Goal: Browse casually

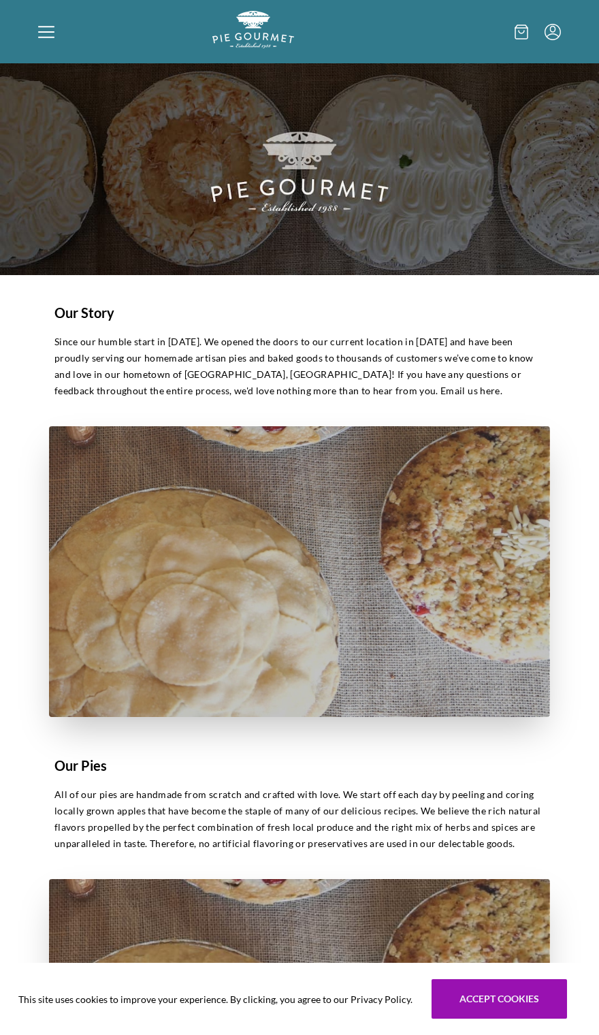
click at [42, 39] on icon at bounding box center [46, 32] width 16 height 16
click at [51, 40] on div "Home Shop" at bounding box center [299, 517] width 599 height 1035
click at [47, 50] on div at bounding box center [125, 32] width 174 height 42
click at [47, 50] on div "Home Shop" at bounding box center [299, 517] width 599 height 1035
click at [55, 44] on div at bounding box center [125, 32] width 174 height 42
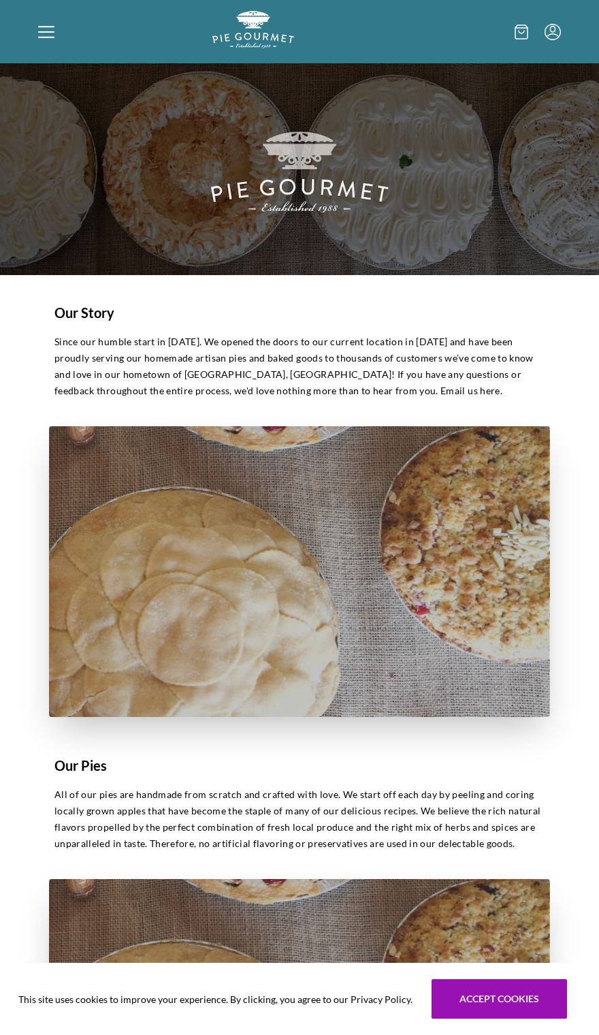
click at [52, 28] on div "Home Shop" at bounding box center [299, 517] width 599 height 1035
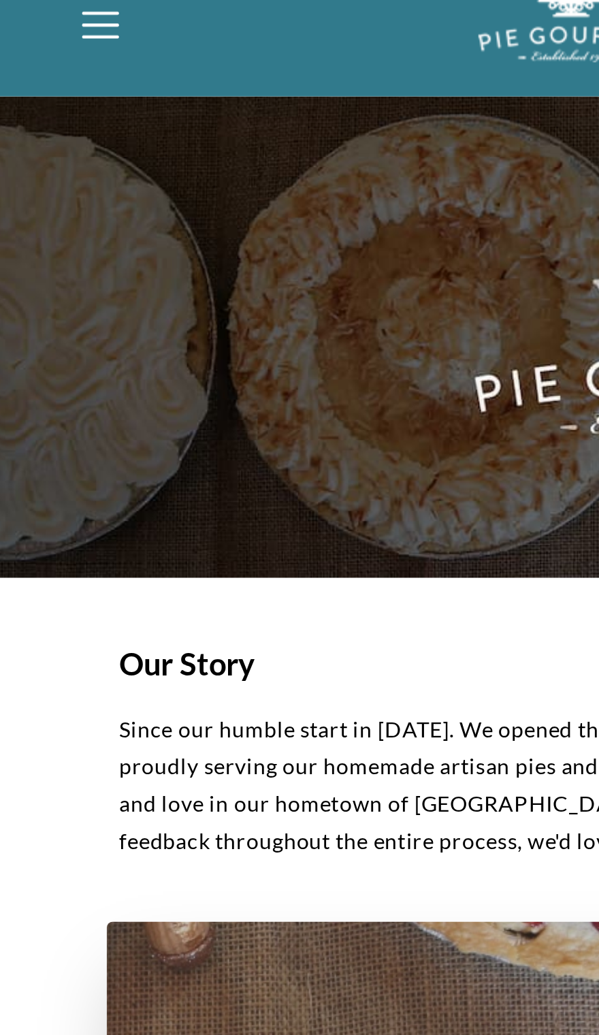
click at [42, 24] on icon at bounding box center [46, 32] width 16 height 16
click at [46, 16] on div "Home Shop" at bounding box center [299, 517] width 599 height 1035
click at [46, 36] on icon at bounding box center [46, 36] width 16 height 1
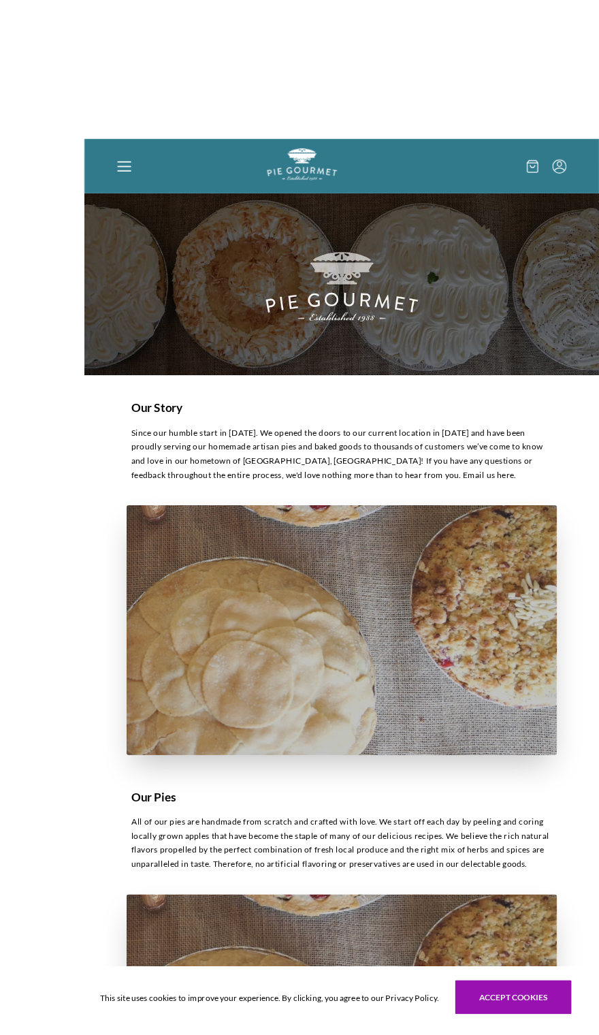
scroll to position [5, 0]
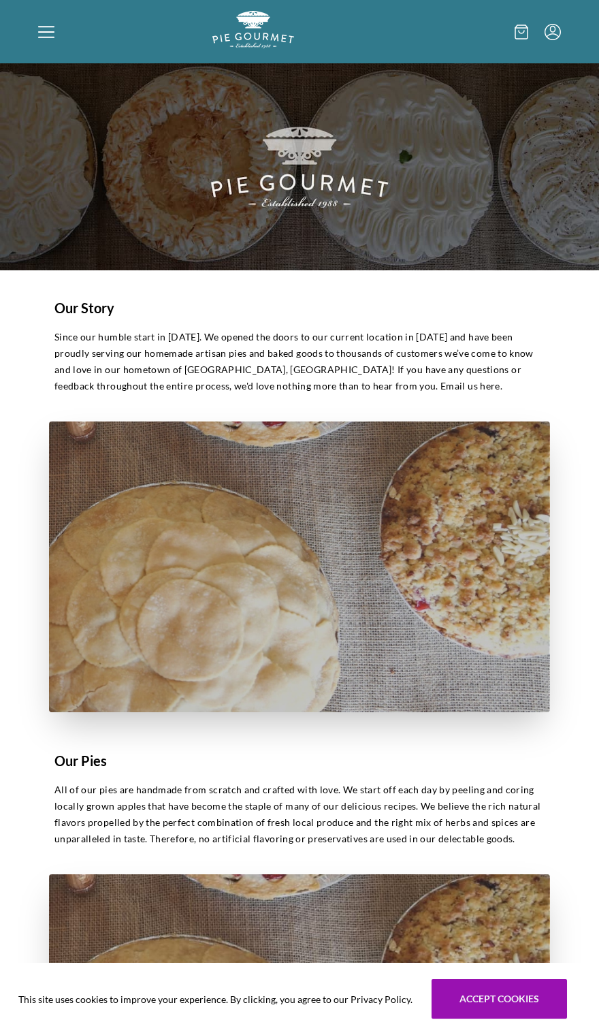
click at [488, 1035] on div "Home Shop" at bounding box center [299, 517] width 599 height 1035
click at [509, 1019] on button "Accept cookies" at bounding box center [500, 999] width 136 height 40
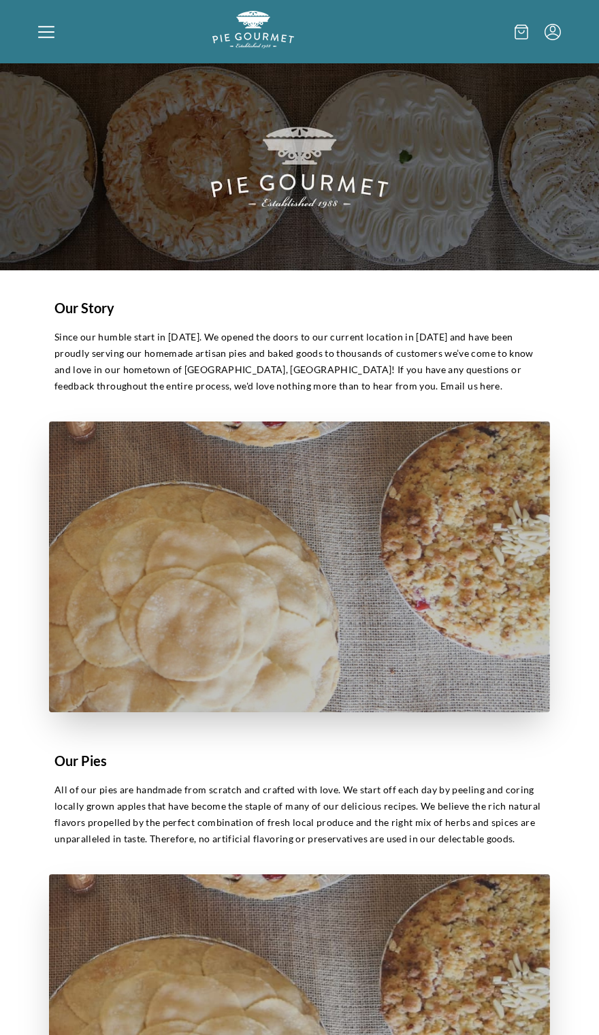
click at [62, 41] on div at bounding box center [125, 32] width 174 height 42
click at [50, 44] on div "Home Shop" at bounding box center [299, 517] width 599 height 1035
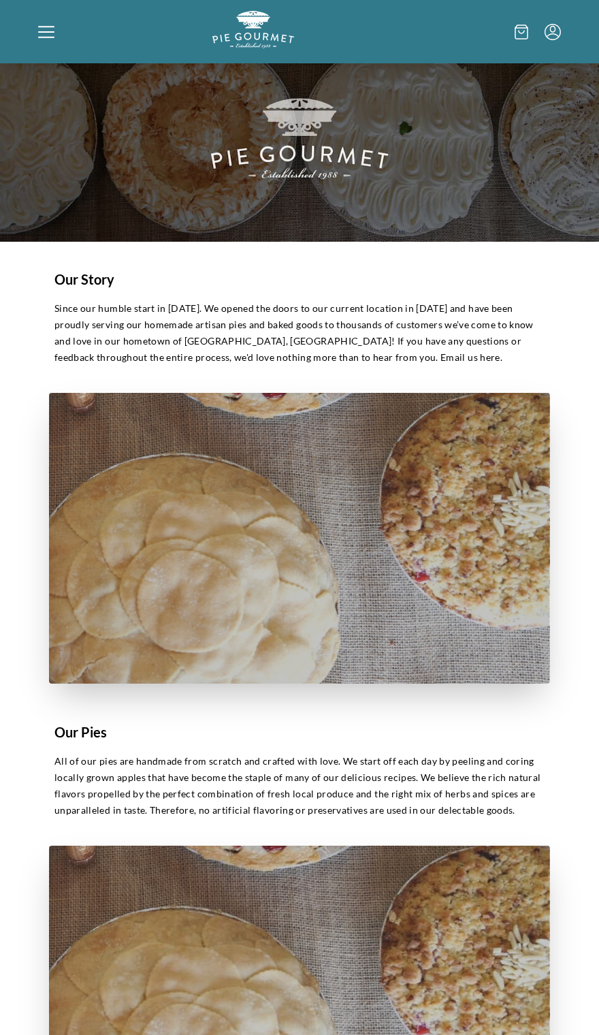
scroll to position [0, 0]
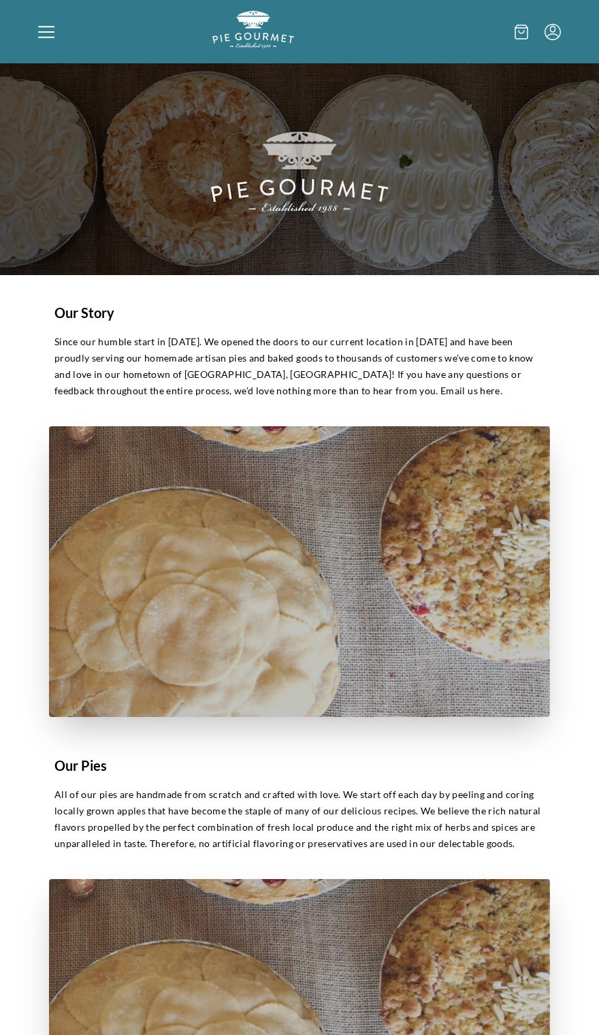
click at [262, 31] on img "Logo" at bounding box center [254, 29] width 82 height 37
click at [521, 46] on div at bounding box center [474, 32] width 174 height 42
click at [56, 16] on div at bounding box center [125, 32] width 174 height 42
click at [54, 53] on div "Home Shop" at bounding box center [299, 517] width 599 height 1035
click at [51, 36] on icon at bounding box center [46, 32] width 16 height 16
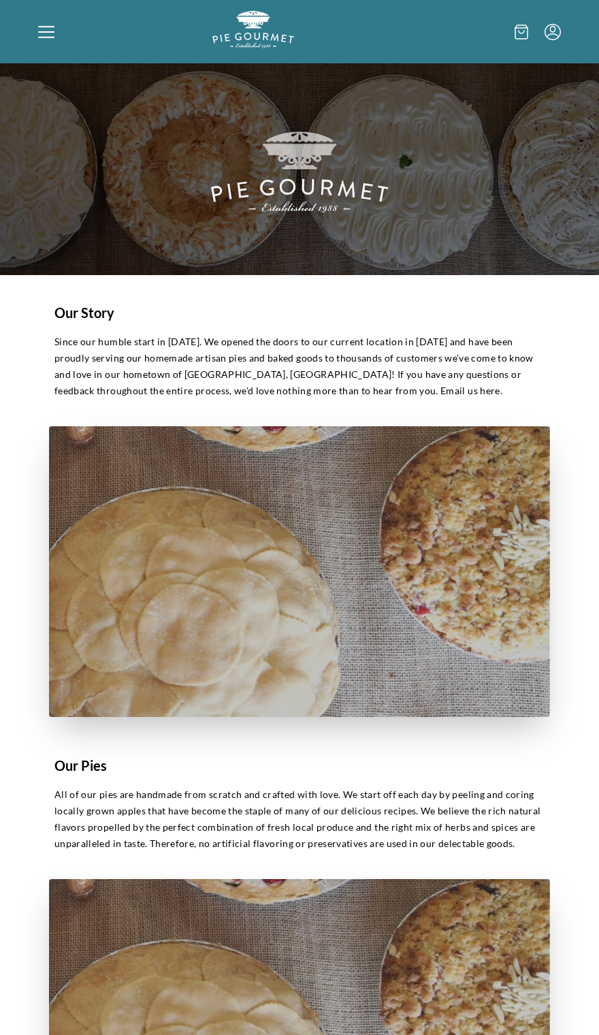
click at [61, 35] on div "Home Shop" at bounding box center [299, 517] width 599 height 1035
click at [75, 48] on div at bounding box center [125, 32] width 174 height 42
click at [99, 69] on div "Home Shop" at bounding box center [299, 517] width 599 height 1035
click at [78, 67] on img at bounding box center [299, 169] width 599 height 212
click at [75, 66] on img at bounding box center [299, 169] width 599 height 212
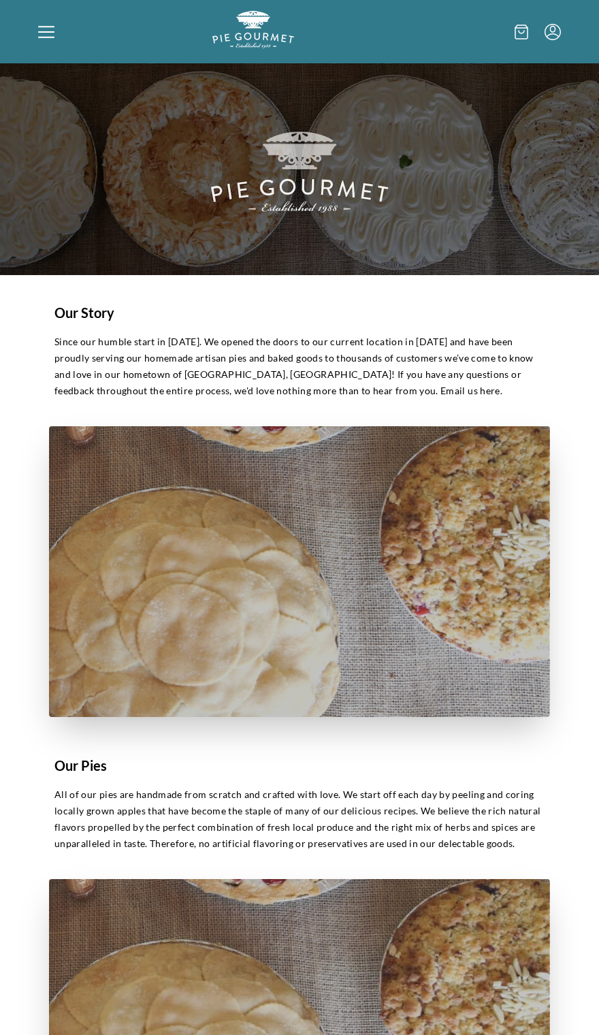
click at [48, 50] on div at bounding box center [125, 32] width 174 height 42
click at [59, 72] on img at bounding box center [299, 169] width 599 height 212
click at [384, 459] on img at bounding box center [299, 572] width 501 height 292
click at [420, 300] on div "Our Story Since our humble start in [DATE]. We opened the doors to our current …" at bounding box center [299, 345] width 501 height 119
click at [433, 270] on img at bounding box center [299, 169] width 599 height 212
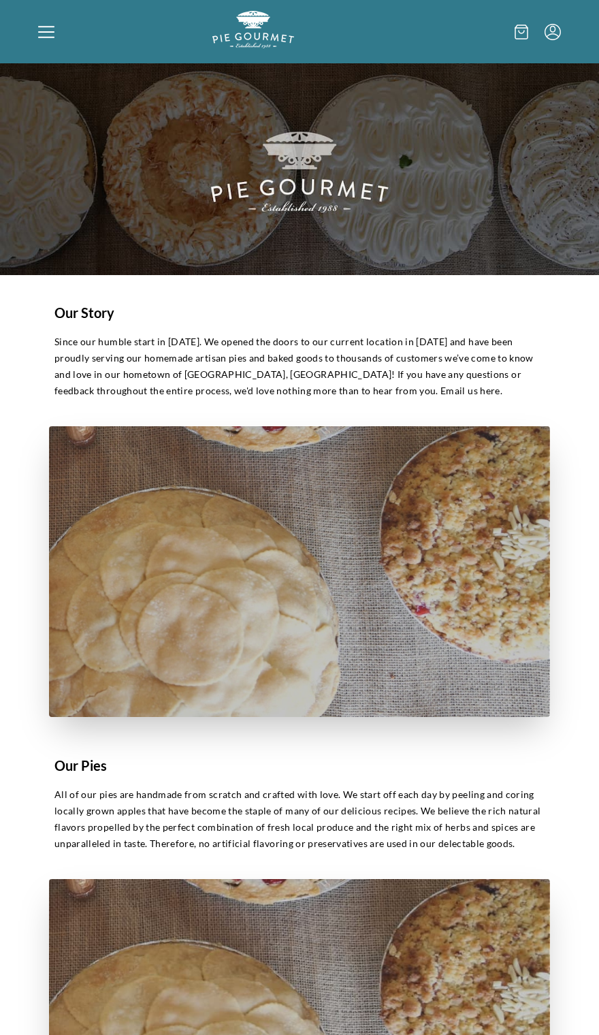
click at [472, 215] on img at bounding box center [299, 169] width 599 height 212
click at [469, 250] on img at bounding box center [299, 169] width 599 height 212
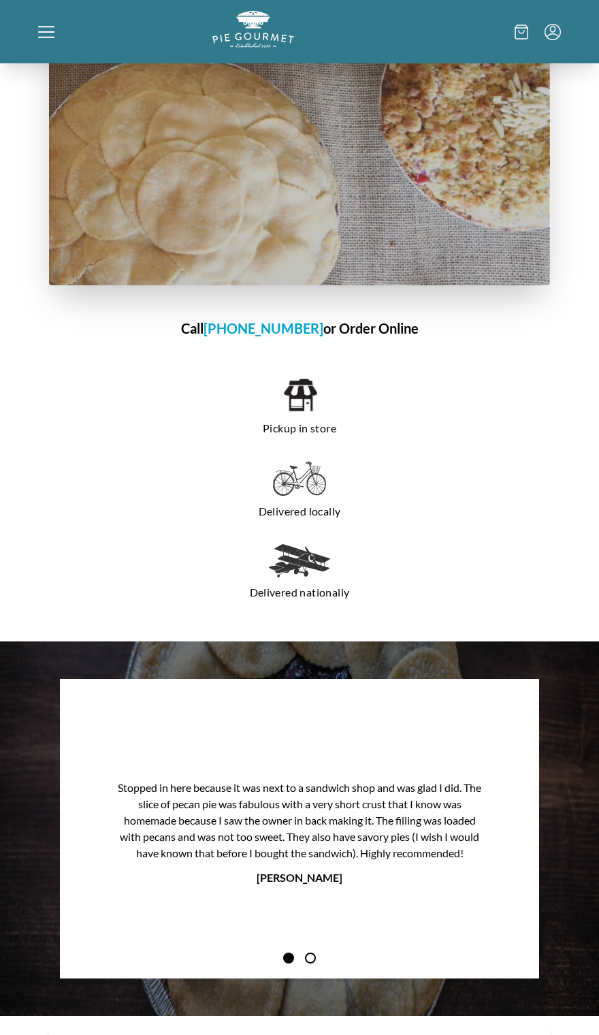
scroll to position [881, 0]
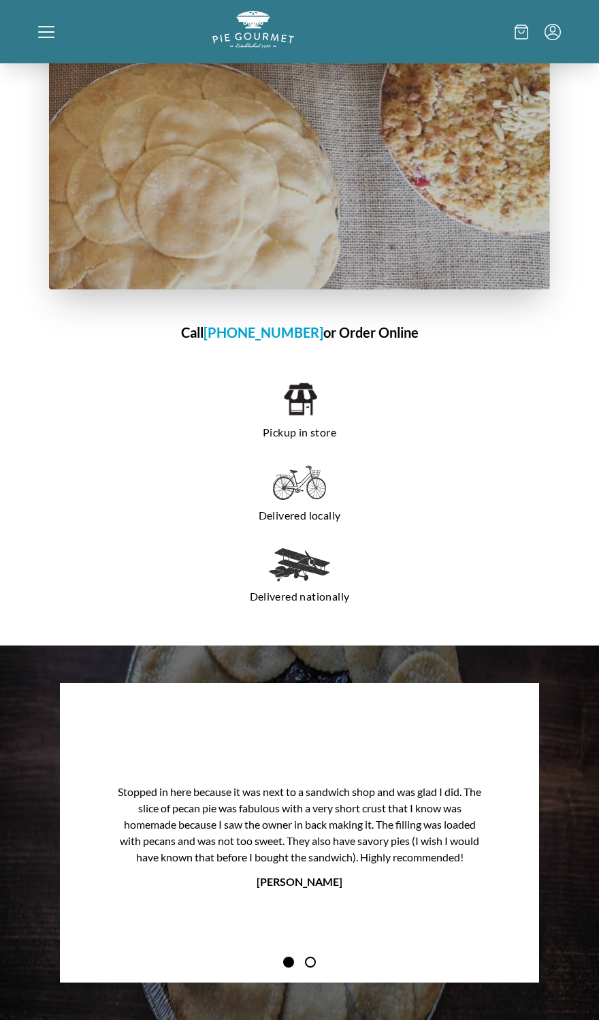
click at [292, 401] on img at bounding box center [300, 399] width 35 height 37
click at [313, 389] on img at bounding box center [300, 399] width 35 height 37
click at [335, 422] on p "Pickup in store" at bounding box center [299, 433] width 447 height 22
click at [312, 405] on img at bounding box center [300, 399] width 35 height 37
click at [315, 499] on img at bounding box center [299, 482] width 53 height 35
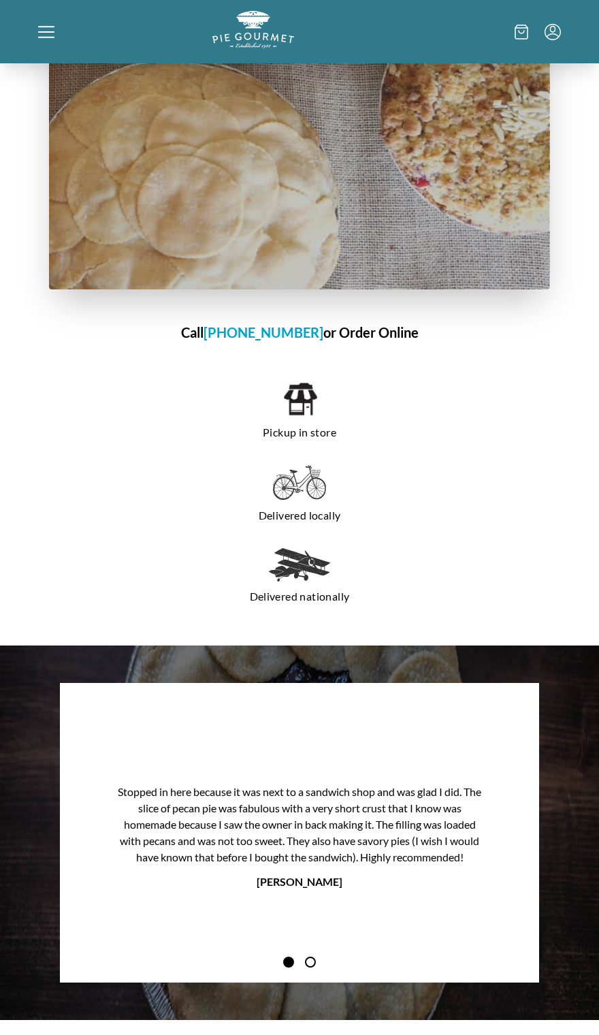
click at [298, 578] on img at bounding box center [299, 564] width 61 height 33
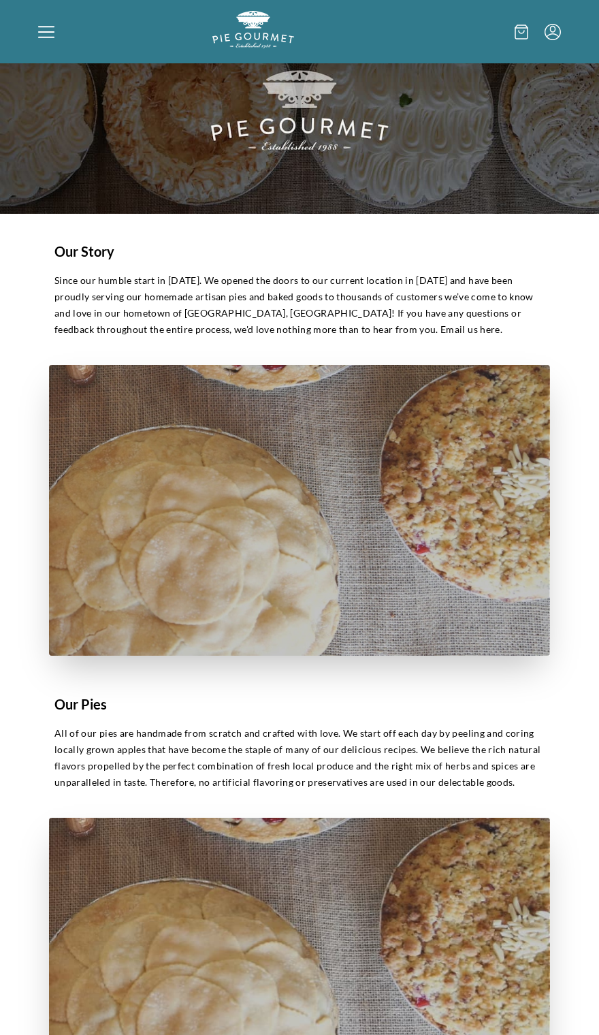
scroll to position [0, 0]
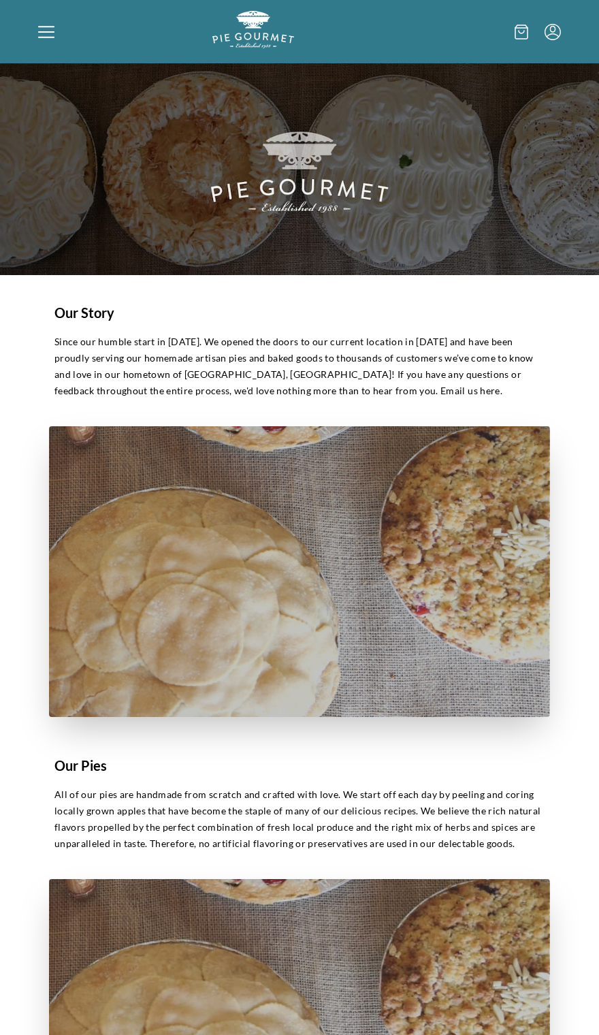
click at [63, 50] on div at bounding box center [125, 32] width 174 height 42
click at [53, 41] on div "Home Shop" at bounding box center [299, 517] width 599 height 1035
click at [67, 52] on div at bounding box center [125, 32] width 174 height 42
click at [79, 57] on div "Home Shop" at bounding box center [299, 517] width 599 height 1035
click at [249, 63] on img at bounding box center [299, 169] width 599 height 212
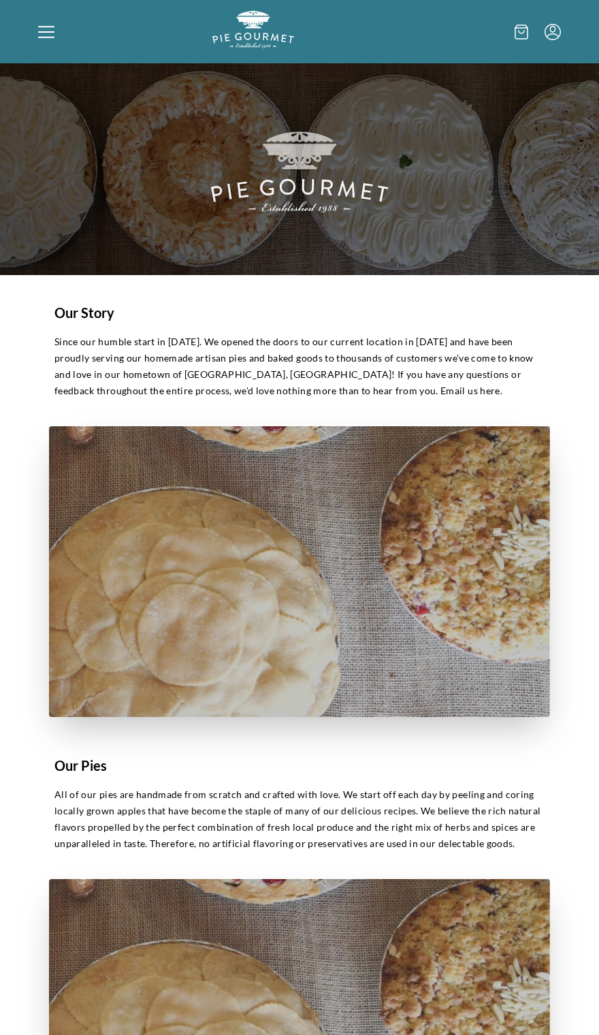
click at [42, 18] on div at bounding box center [125, 32] width 174 height 42
click at [36, 30] on div "Home Shop" at bounding box center [299, 31] width 599 height 63
click at [57, 48] on div at bounding box center [125, 32] width 174 height 42
click at [47, 44] on div at bounding box center [125, 32] width 174 height 42
click at [48, 36] on div "Home Shop" at bounding box center [299, 517] width 599 height 1035
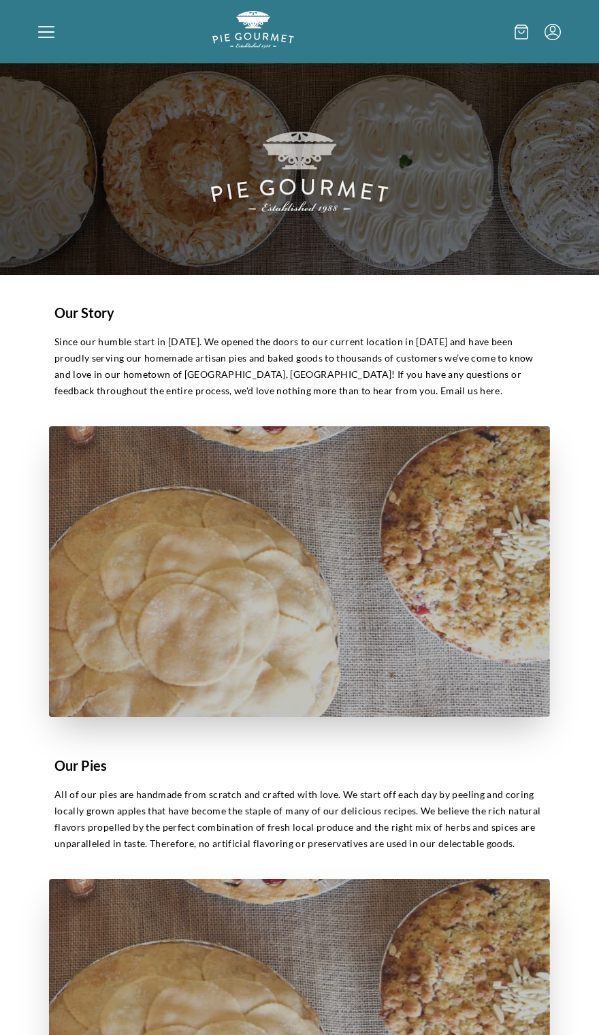
click at [39, 48] on div at bounding box center [125, 32] width 174 height 42
click at [50, 31] on icon at bounding box center [46, 31] width 16 height 1
click at [46, 22] on div "Home Shop" at bounding box center [299, 517] width 599 height 1035
click at [520, 29] on icon at bounding box center [522, 32] width 14 height 15
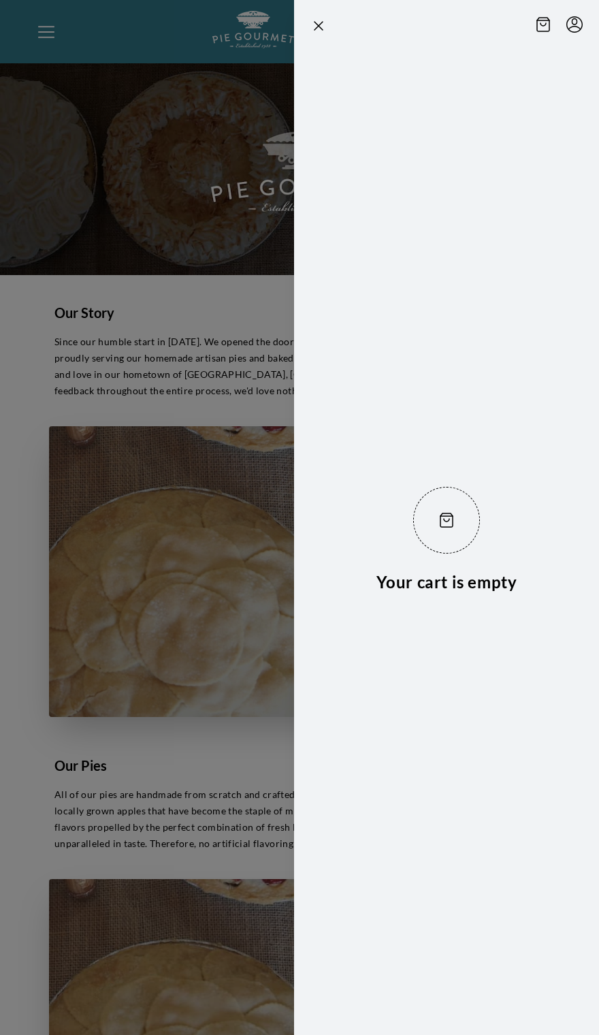
click at [217, 584] on div at bounding box center [299, 517] width 599 height 1035
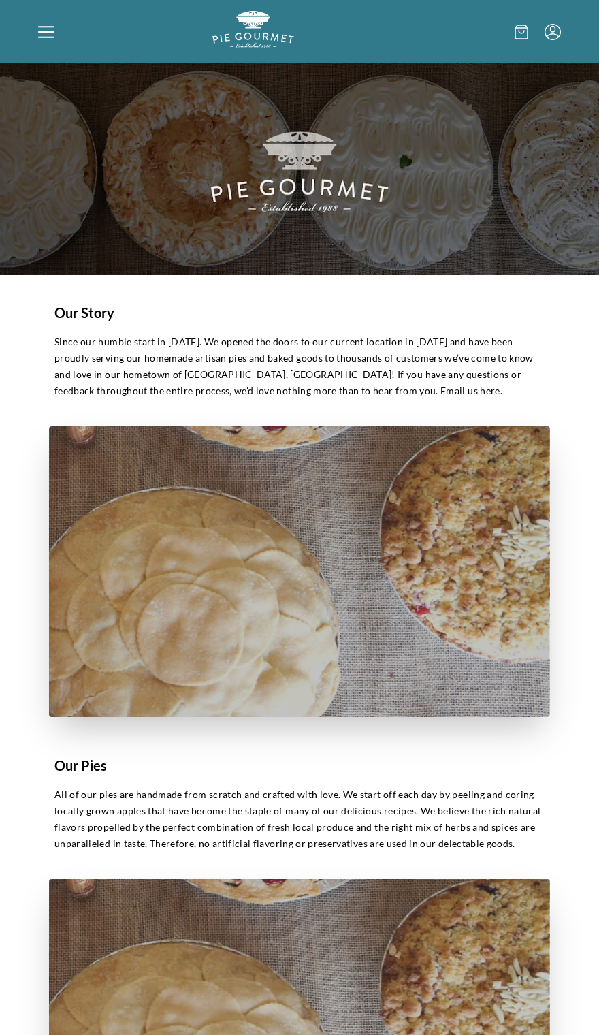
click at [548, 36] on icon "Menu" at bounding box center [553, 32] width 16 height 16
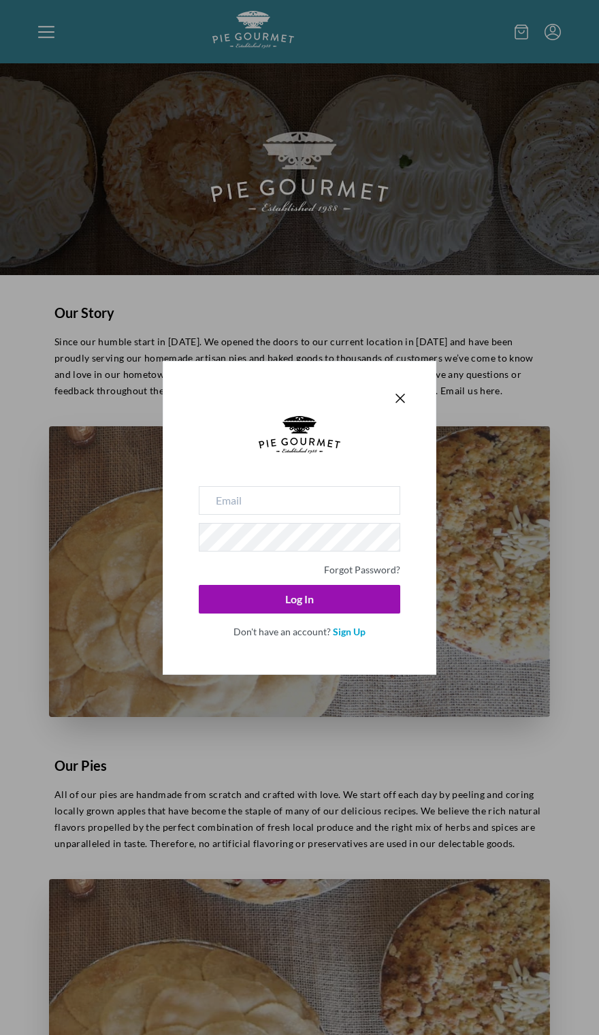
click at [405, 392] on icon "Close panel" at bounding box center [400, 398] width 16 height 16
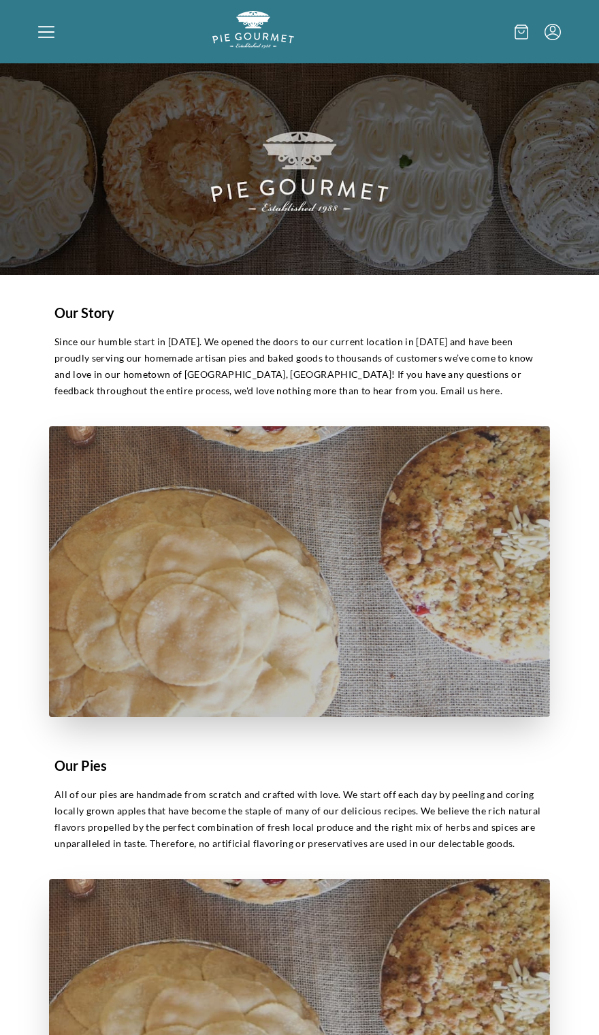
click at [65, 42] on div at bounding box center [125, 32] width 174 height 42
